Goal: Submit feedback/report problem

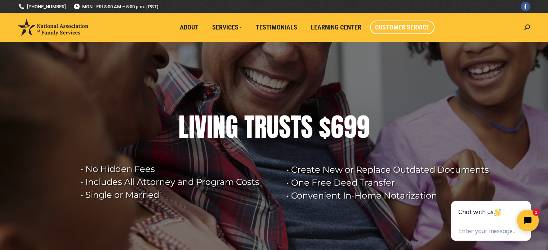
click at [406, 26] on span "Customer Service" at bounding box center [402, 27] width 54 height 8
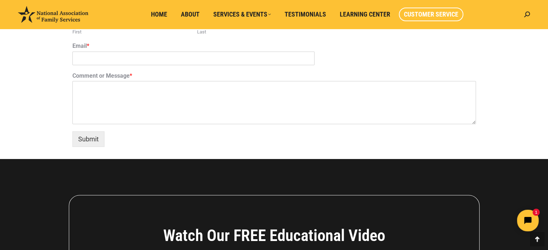
scroll to position [547, 0]
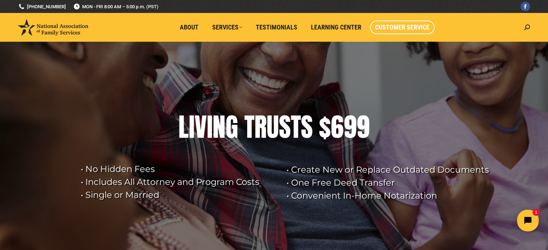
click at [399, 23] on link "Customer Service" at bounding box center [402, 28] width 64 height 14
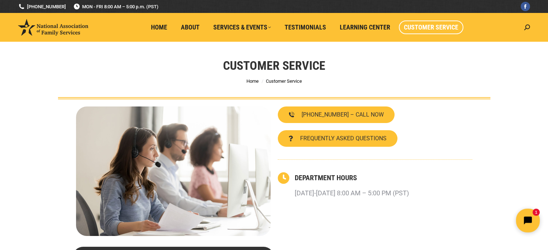
click at [530, 223] on icon "Open chat widget" at bounding box center [531, 220] width 11 height 11
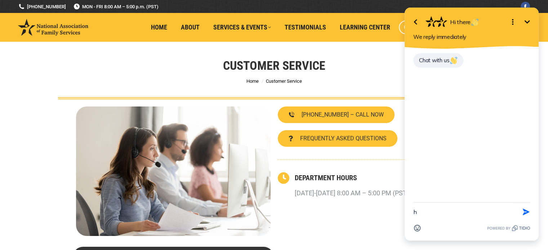
type textarea "hi"
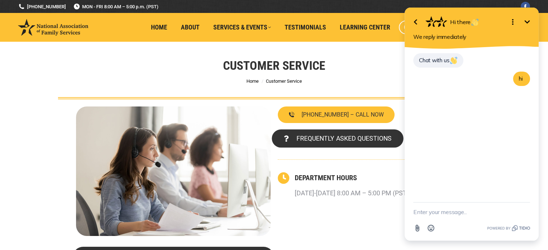
click at [329, 142] on span "FREQUENTLY ASKED QUESTIONS" at bounding box center [343, 138] width 95 height 6
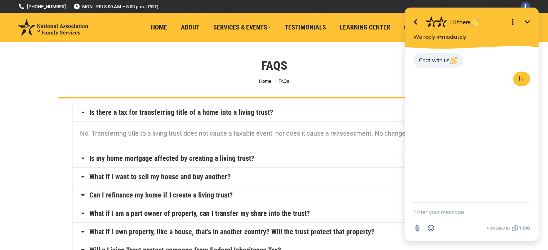
click at [420, 213] on textarea "New message" at bounding box center [471, 212] width 117 height 19
type textarea "hi"
click at [528, 21] on icon "Minimize" at bounding box center [526, 21] width 5 height 3
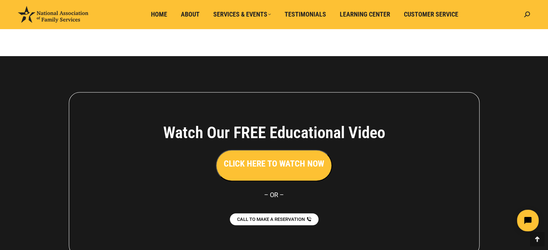
scroll to position [576, 0]
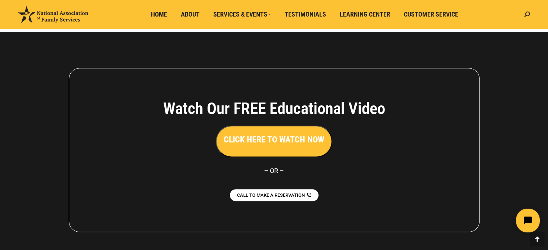
click at [525, 225] on button "Open chat widget" at bounding box center [528, 221] width 24 height 24
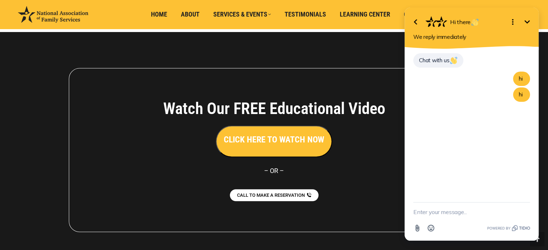
click at [433, 59] on span "Chat with us" at bounding box center [438, 60] width 39 height 7
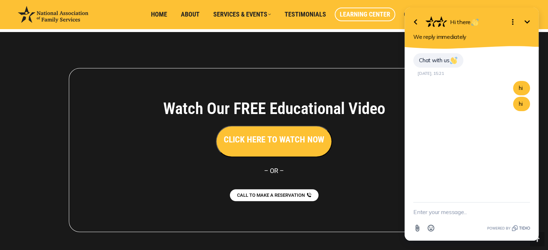
click at [372, 11] on span "Learning Center" at bounding box center [365, 14] width 50 height 8
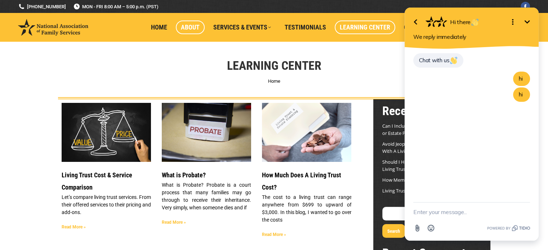
click at [196, 26] on span "About" at bounding box center [190, 27] width 19 height 8
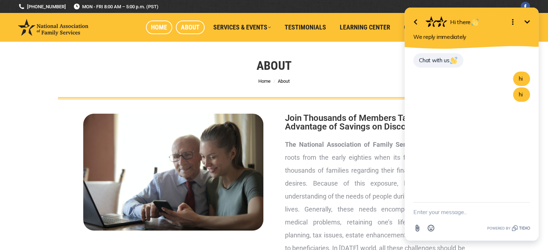
click at [161, 29] on span "Home" at bounding box center [159, 27] width 16 height 8
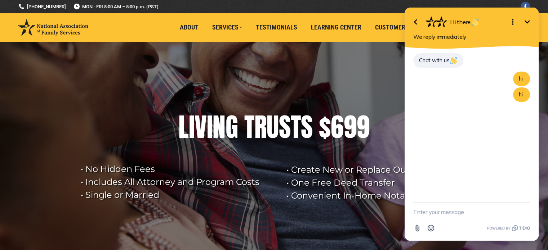
click at [526, 22] on icon "Minimize" at bounding box center [526, 21] width 5 height 3
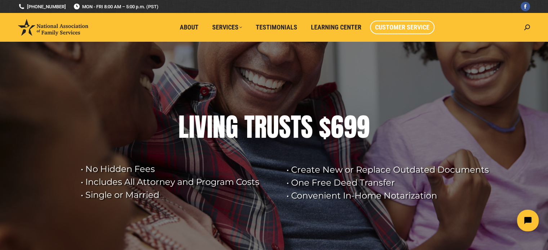
click at [408, 28] on span "Customer Service" at bounding box center [402, 27] width 54 height 8
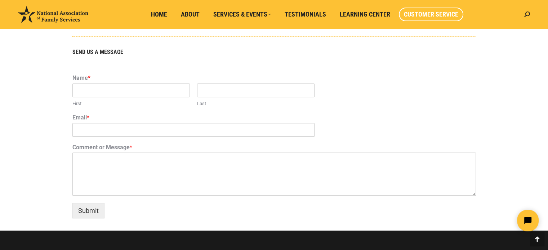
scroll to position [451, 0]
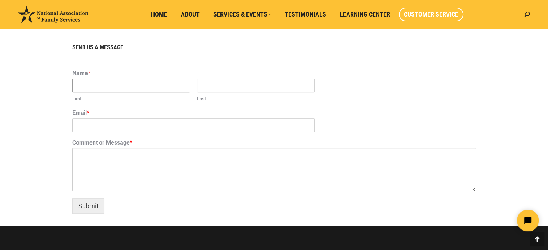
click at [80, 84] on input "First" at bounding box center [130, 86] width 117 height 14
type input "pruthviraj"
click at [207, 85] on input "Last" at bounding box center [255, 86] width 117 height 14
type input "Desai"
click at [94, 125] on input "Email *" at bounding box center [193, 125] width 242 height 14
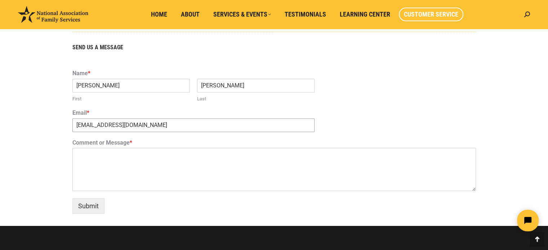
type input "rudram@hotmail.com"
click at [79, 155] on textarea "Comment or Message *" at bounding box center [273, 169] width 403 height 43
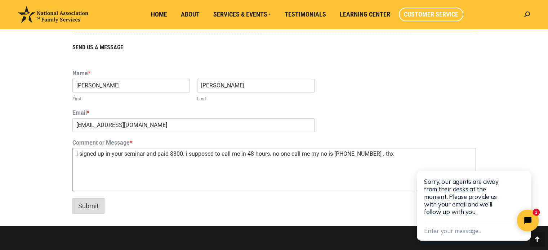
type textarea "i signed up in your seminar and paid $300. i supposed to call me in 48 hours. n…"
click at [93, 207] on button "Submit" at bounding box center [88, 205] width 32 height 15
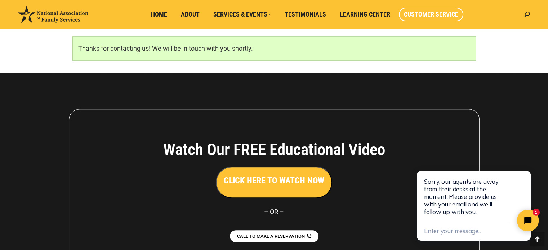
scroll to position [481, 0]
click at [522, 218] on button "Close chat widget" at bounding box center [528, 221] width 24 height 24
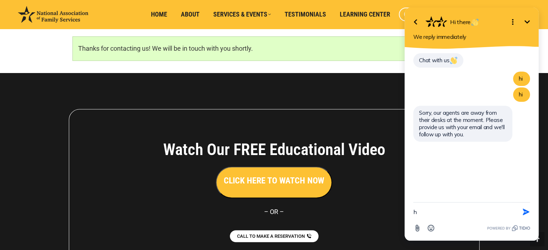
type textarea "hi"
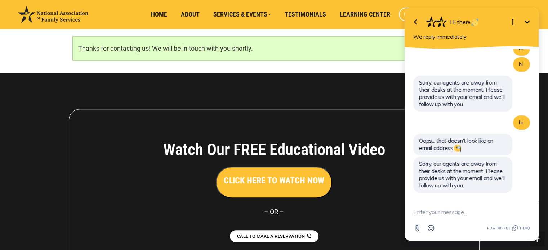
scroll to position [30, 0]
type textarea "rudram@hotmail.com"
click at [524, 212] on icon "button" at bounding box center [526, 212] width 8 height 8
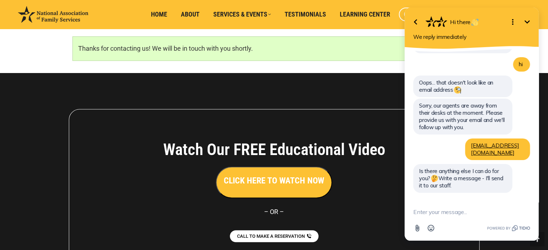
scroll to position [81, 0]
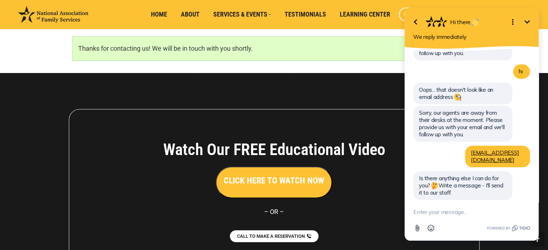
click at [435, 209] on textarea "New message" at bounding box center [471, 212] width 117 height 19
type textarea "i signed up and paid . i dont get call or anything from u"
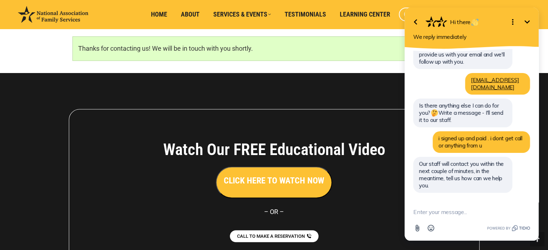
scroll to position [147, 0]
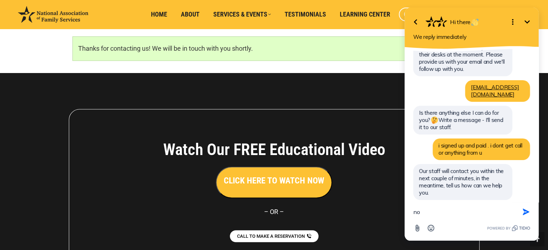
type textarea "non"
